Goal: Information Seeking & Learning: Learn about a topic

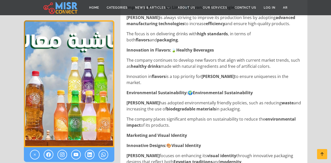
scroll to position [685, 0]
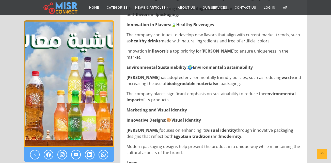
drag, startPoint x: 127, startPoint y: 77, endPoint x: 296, endPoint y: 99, distance: 170.2
copy div "[PERSON_NAME] has adopted environmentally friendly policies, such as reducing w…"
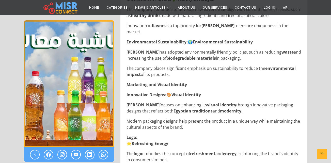
scroll to position [736, 0]
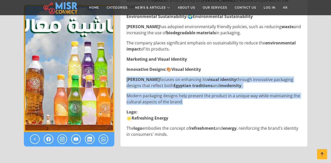
drag, startPoint x: 127, startPoint y: 77, endPoint x: 191, endPoint y: 102, distance: 68.8
copy div "[PERSON_NAME] focuses on enhancing its visual identity through innovative packa…"
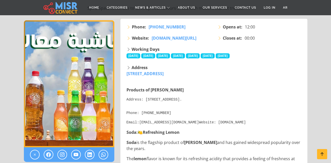
scroll to position [25, 0]
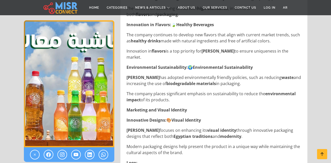
scroll to position [787, 0]
